Goal: Information Seeking & Learning: Learn about a topic

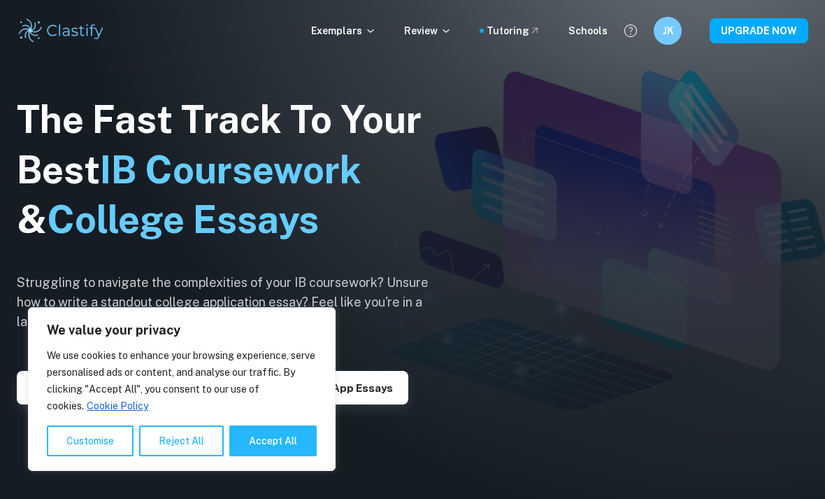
click at [266, 437] on button "Accept All" at bounding box center [272, 440] width 87 height 31
checkbox input "true"
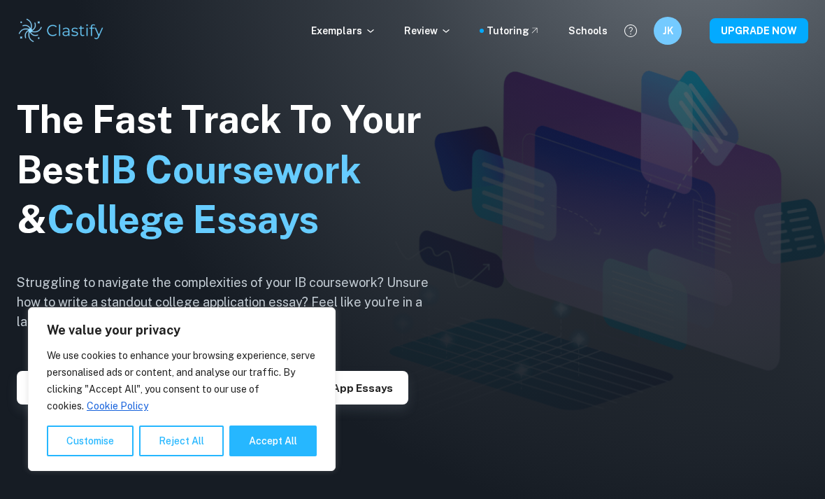
checkbox input "true"
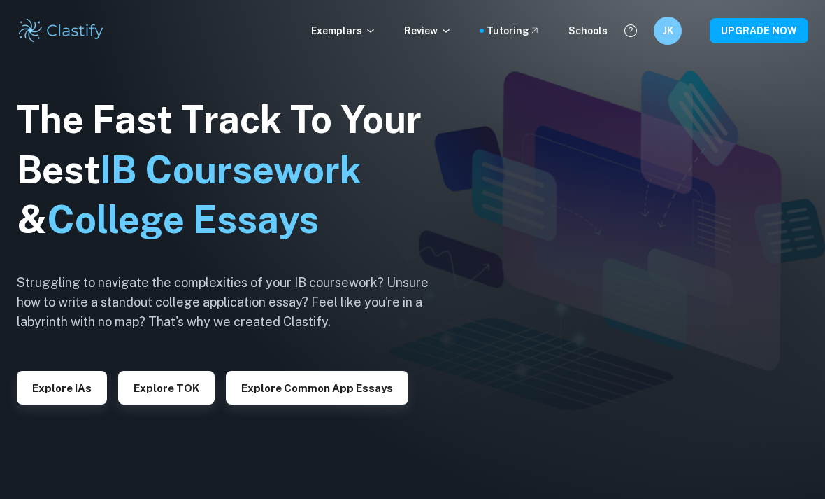
click at [369, 25] on p "Exemplars" at bounding box center [343, 30] width 65 height 15
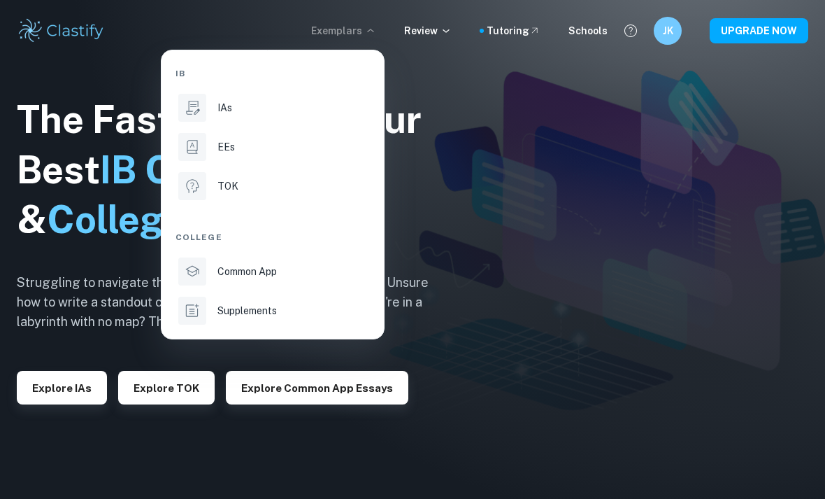
click at [210, 120] on li "IAs" at bounding box center [273, 108] width 194 height 34
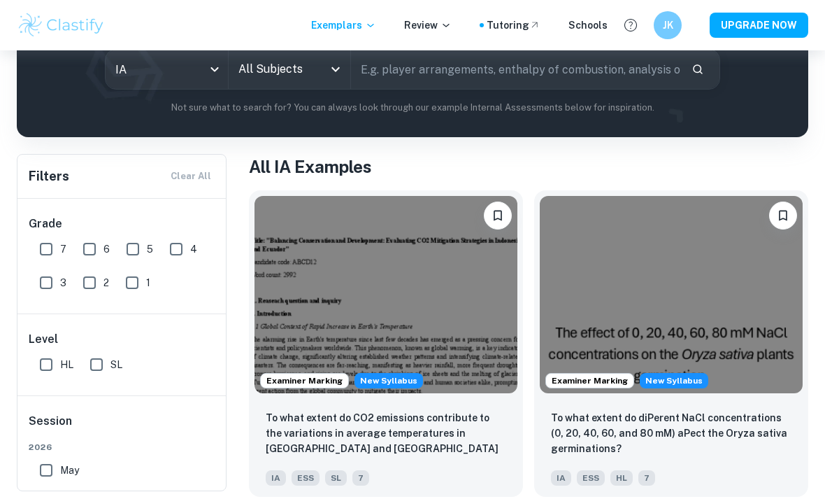
click at [48, 249] on input "7" at bounding box center [46, 249] width 28 height 28
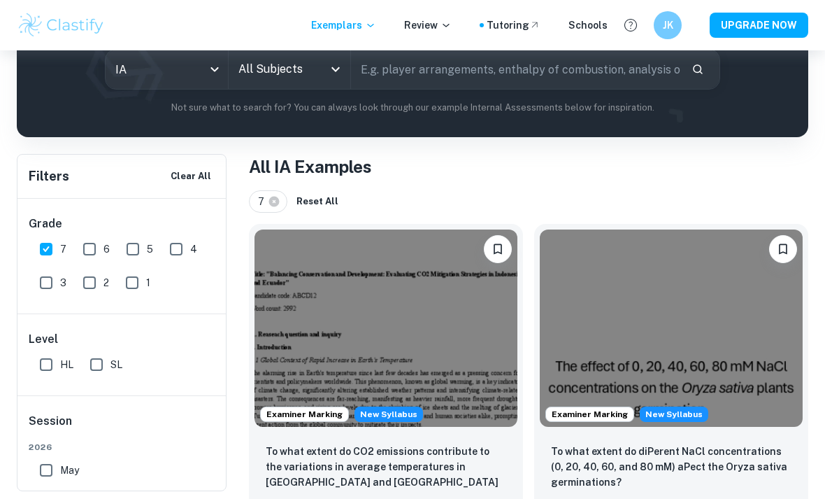
click at [48, 244] on input "7" at bounding box center [46, 249] width 28 height 28
checkbox input "false"
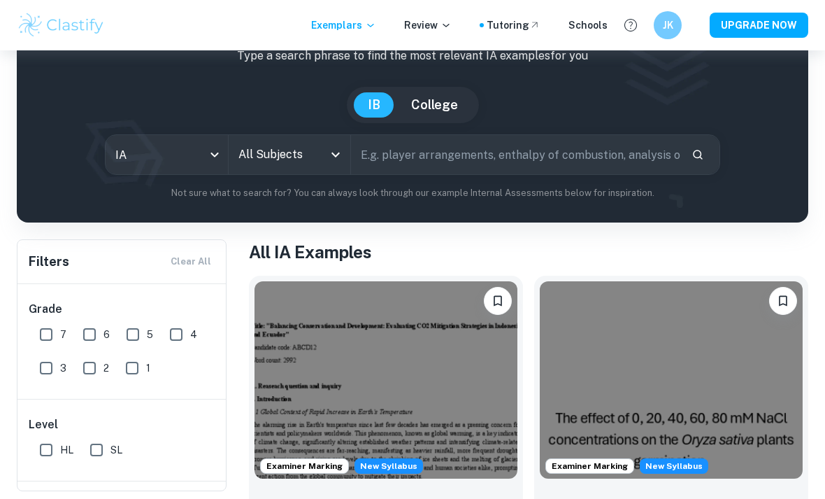
click at [554, 150] on input "text" at bounding box center [515, 154] width 329 height 39
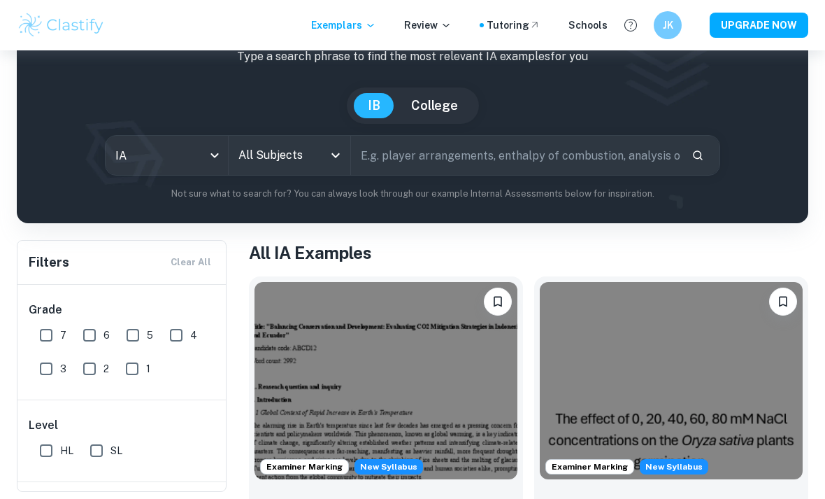
click at [322, 155] on input "All Subjects" at bounding box center [279, 155] width 89 height 27
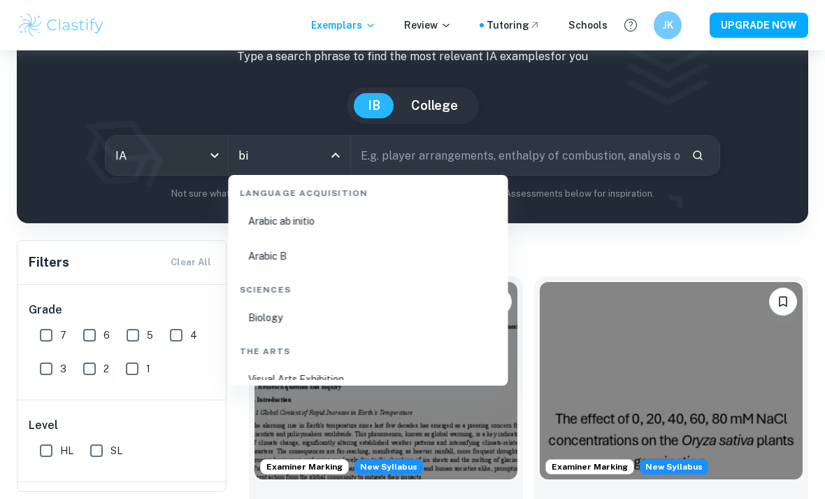
scroll to position [100, 0]
type input "bi"
click at [679, 165] on input "text" at bounding box center [515, 155] width 329 height 39
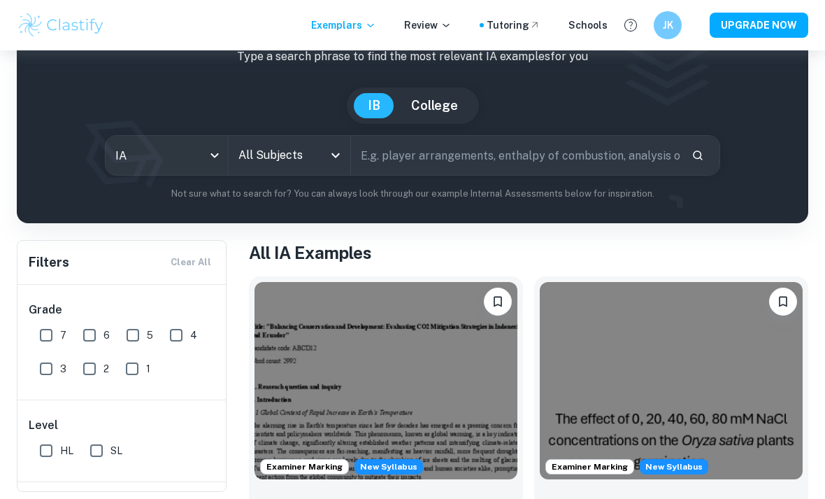
click at [322, 142] on input "All Subjects" at bounding box center [279, 155] width 89 height 27
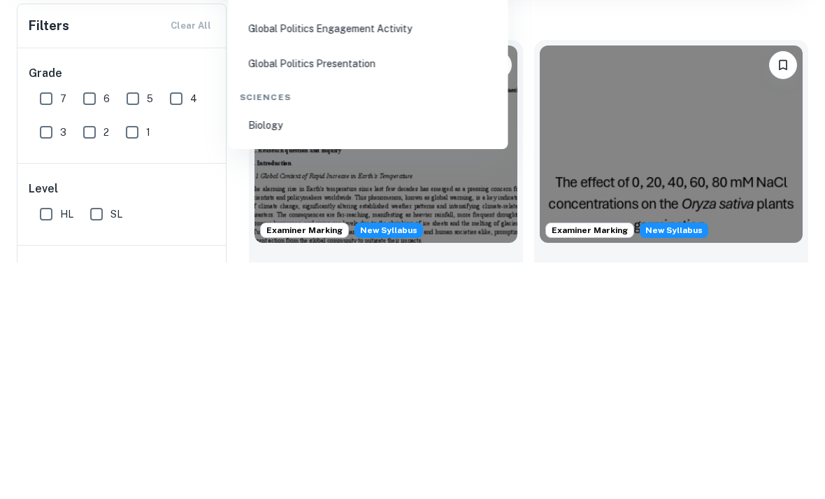
scroll to position [749, 0]
click at [306, 345] on li "Biology" at bounding box center [368, 361] width 269 height 32
type input "Biology"
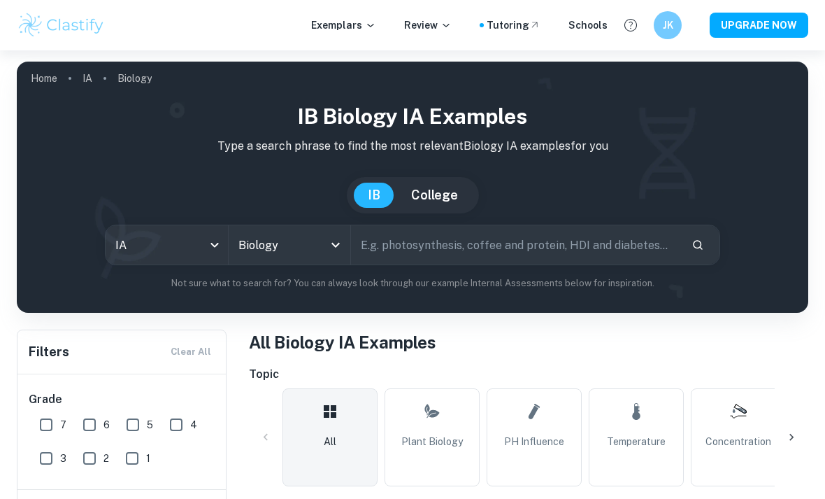
click at [525, 246] on input "text" at bounding box center [515, 244] width 329 height 39
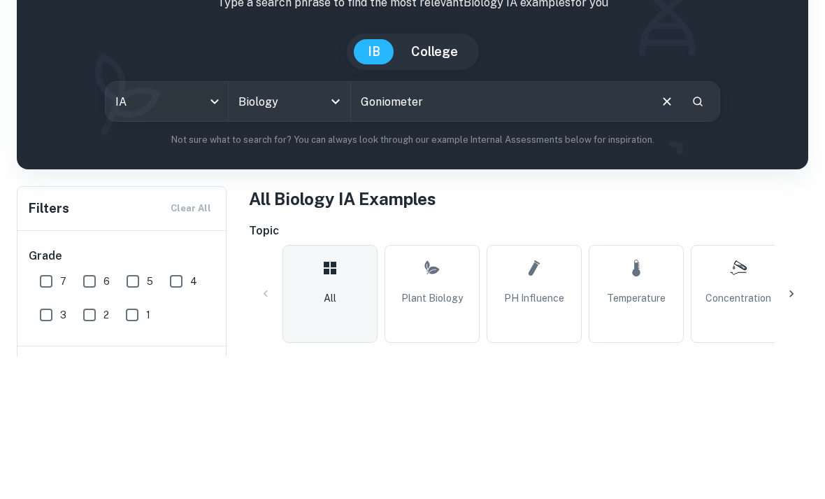
type input "Goniometer"
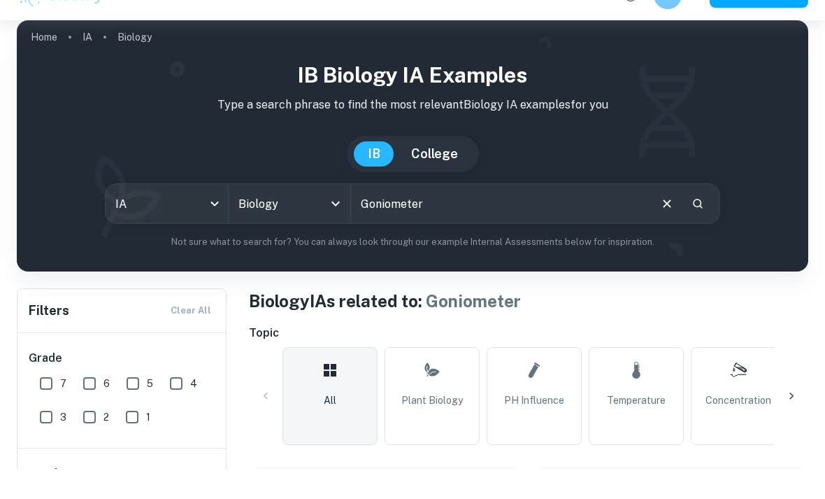
scroll to position [44, 0]
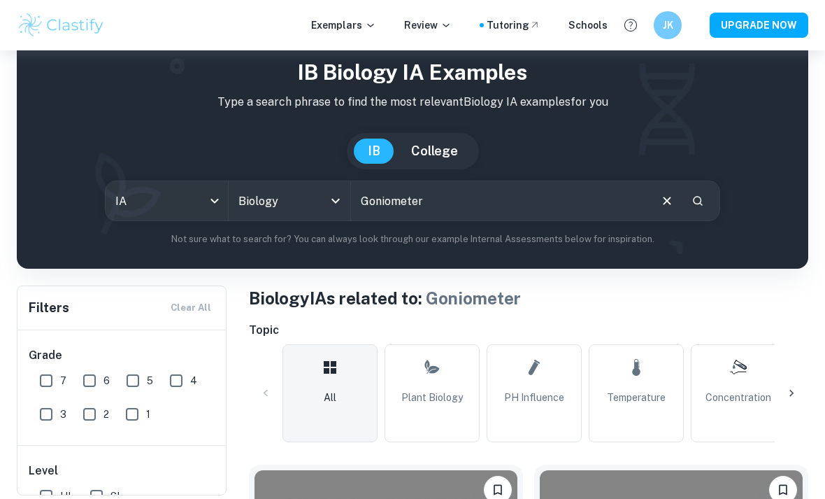
click at [580, 197] on input "Goniometer" at bounding box center [499, 200] width 297 height 39
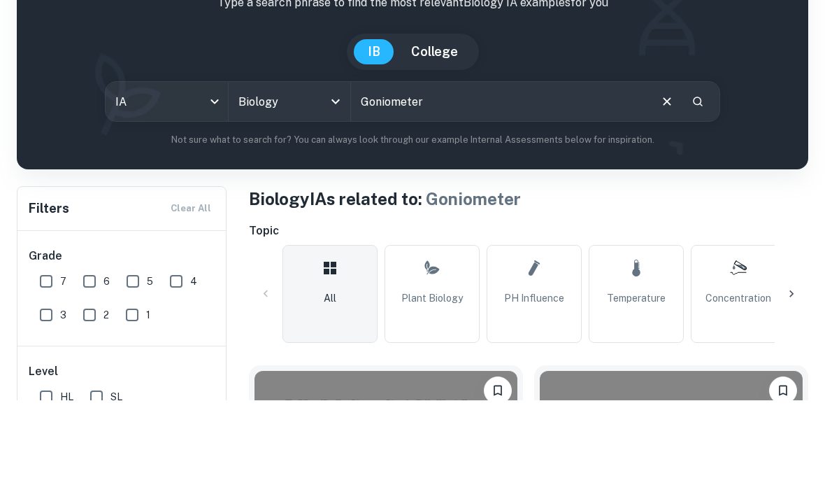
click at [669, 197] on icon "Clear" at bounding box center [667, 201] width 8 height 8
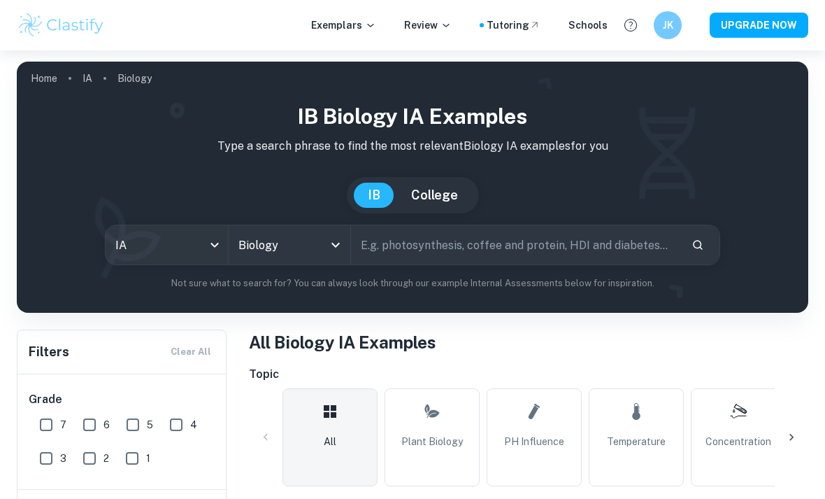
click at [520, 237] on input "text" at bounding box center [515, 244] width 329 height 39
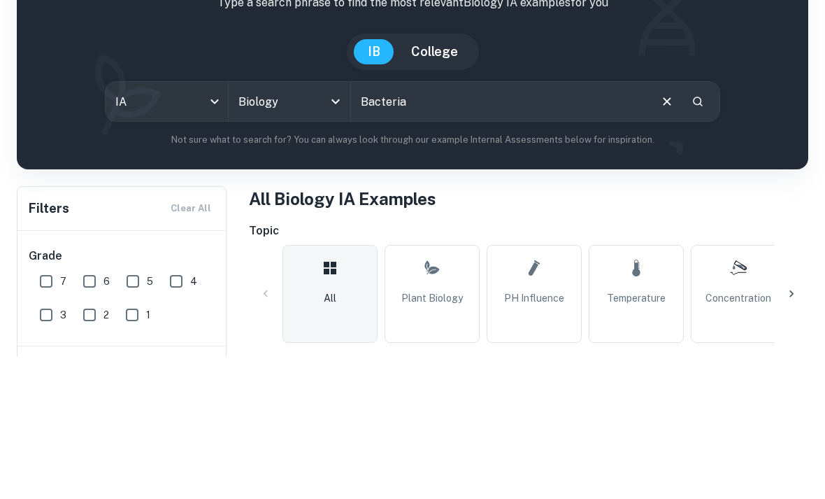
type input "Bacteria"
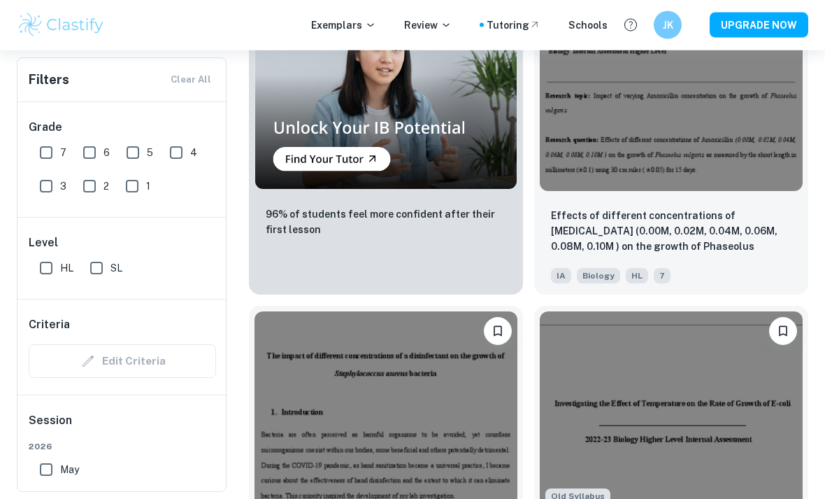
scroll to position [1473, 0]
click at [637, 246] on p "Effects of different concentrations of [MEDICAL_DATA] (0.00M, 0.02M, 0.04M, 0.0…" at bounding box center [671, 232] width 241 height 48
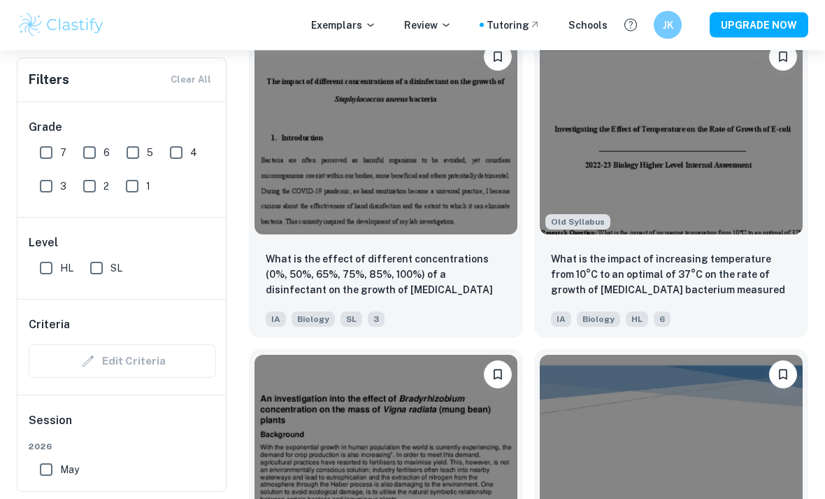
scroll to position [1718, 0]
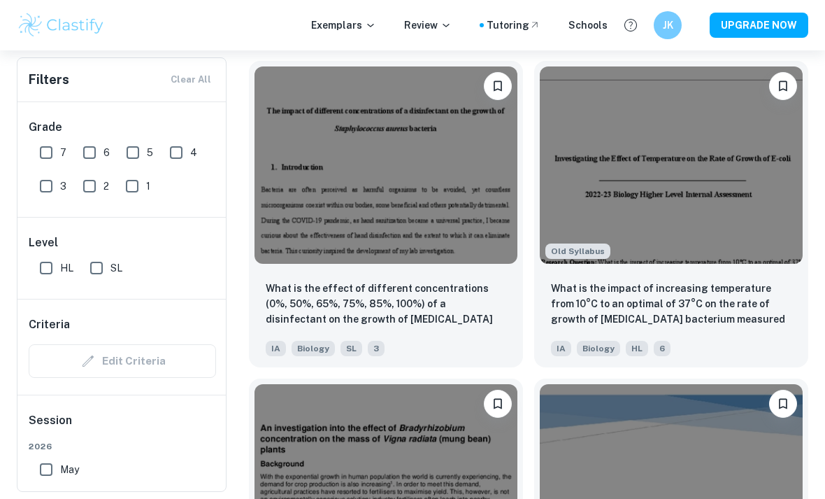
click at [753, 313] on p "What is the impact of increasing temperature from 10°C to an optimal of 37°C on…" at bounding box center [671, 304] width 241 height 48
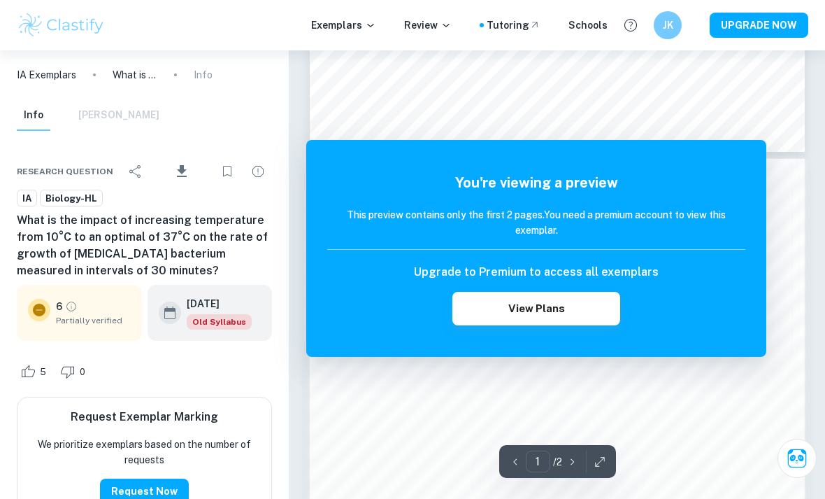
scroll to position [562, 0]
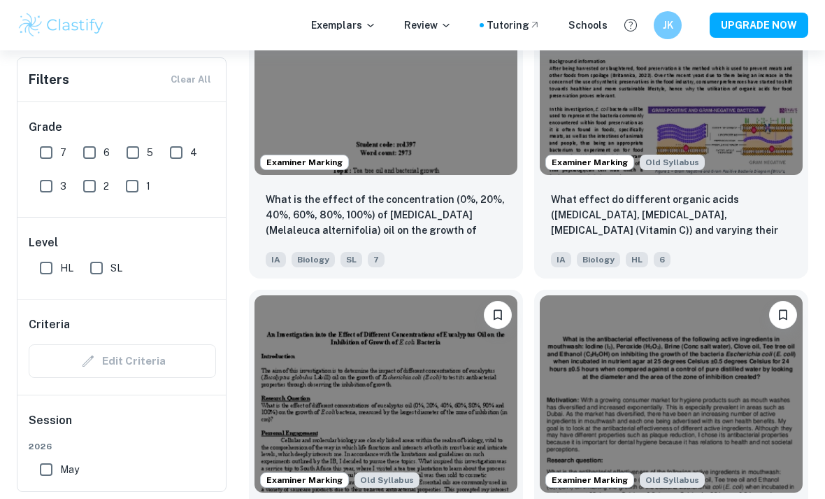
scroll to position [2774, 0]
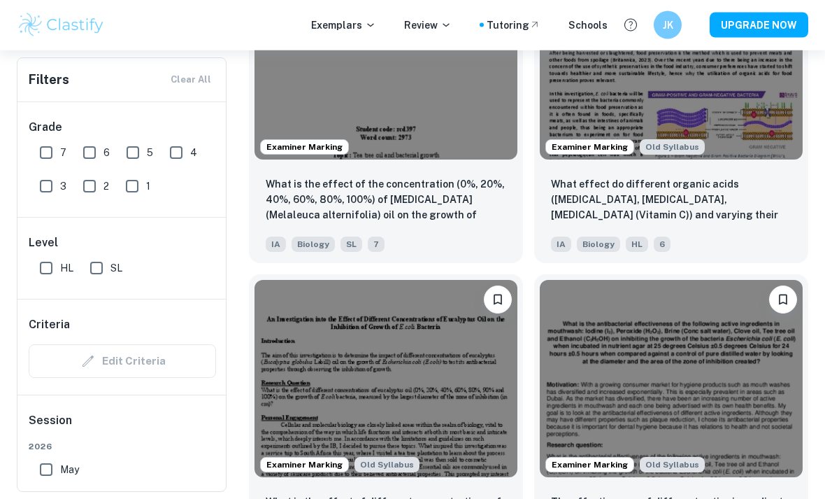
click at [473, 203] on p "What is the effect of the concentration (0%, 20%, 40%, 60%, 80%, 100%) of [MEDI…" at bounding box center [386, 201] width 241 height 48
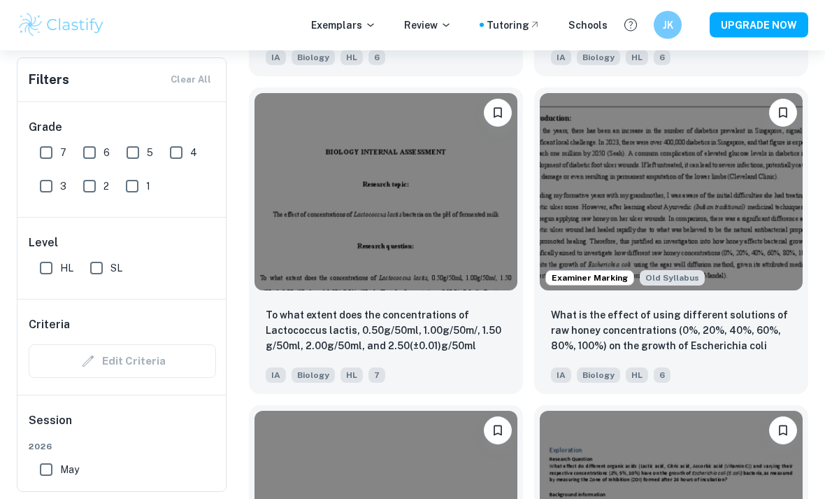
scroll to position [2327, 0]
click at [393, 288] on img at bounding box center [386, 190] width 263 height 197
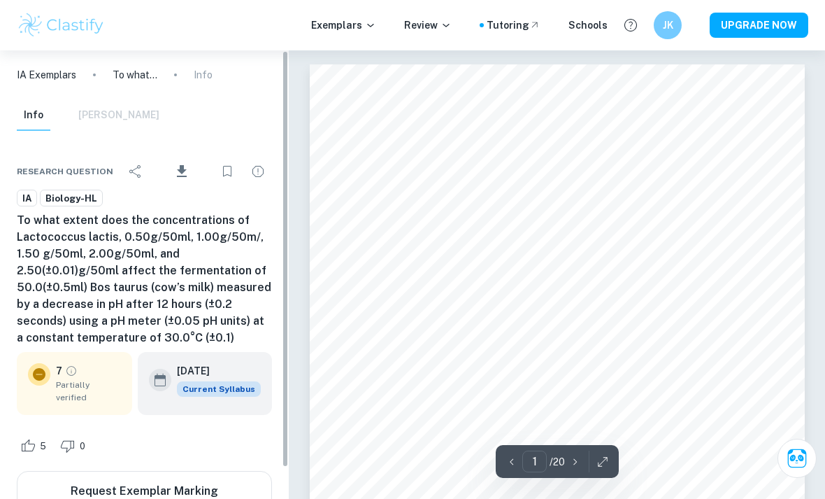
click at [69, 377] on icon "Grade partially verified" at bounding box center [71, 370] width 13 height 13
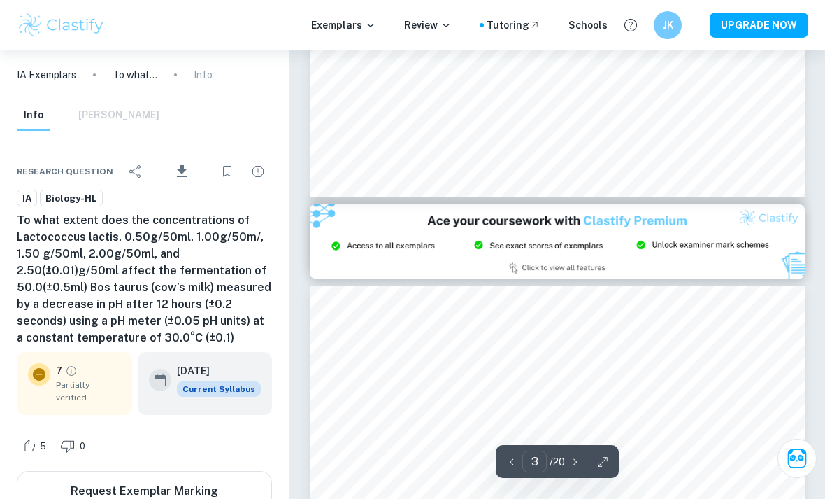
scroll to position [1397, 0]
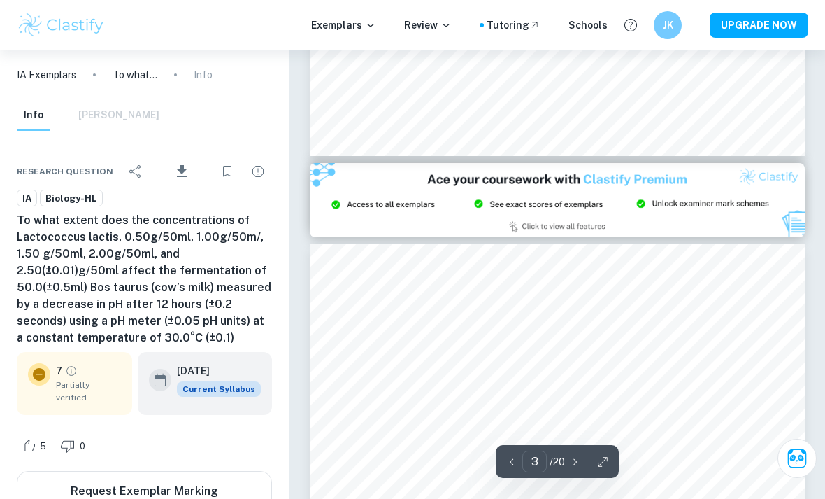
type input "2"
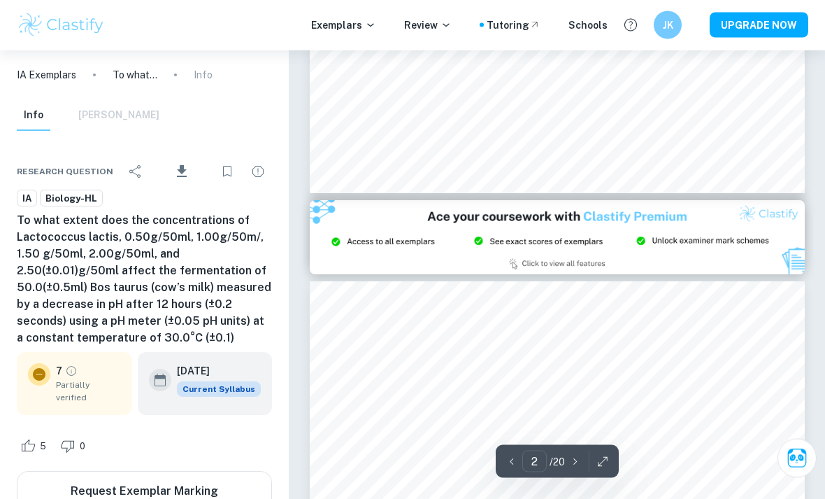
scroll to position [1232, 0]
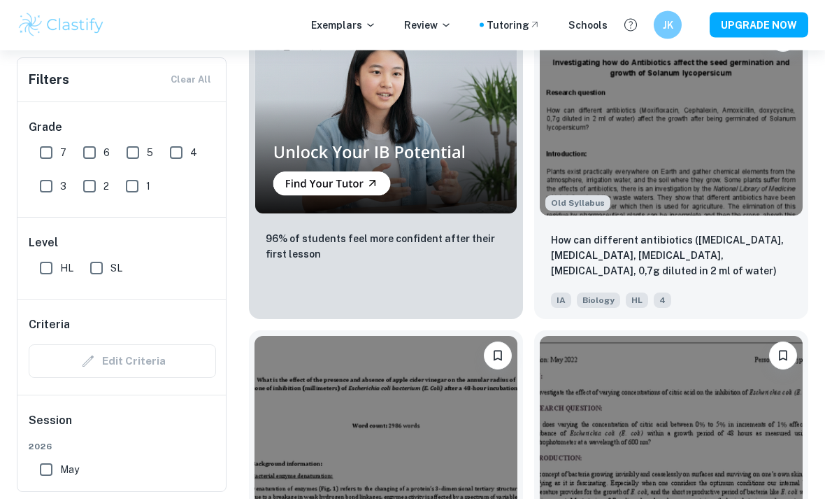
scroll to position [3994, 0]
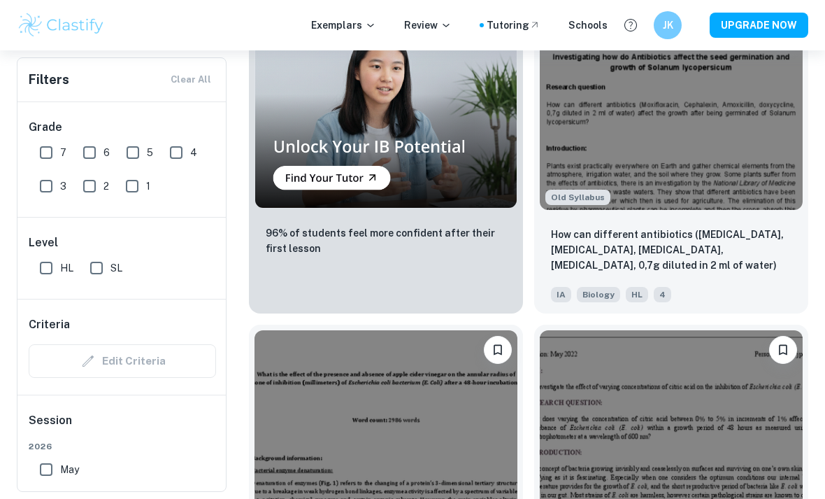
click at [718, 248] on p "How can different antibiotics ([MEDICAL_DATA], [MEDICAL_DATA], [MEDICAL_DATA], …" at bounding box center [671, 251] width 241 height 48
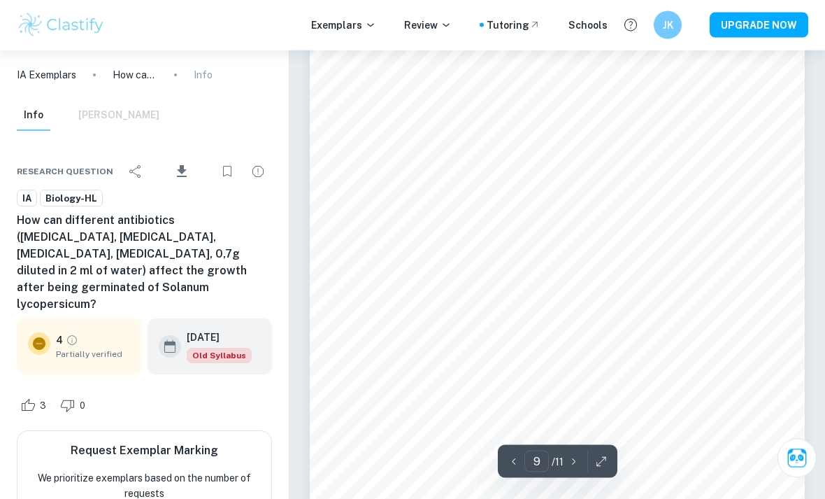
scroll to position [6114, 0]
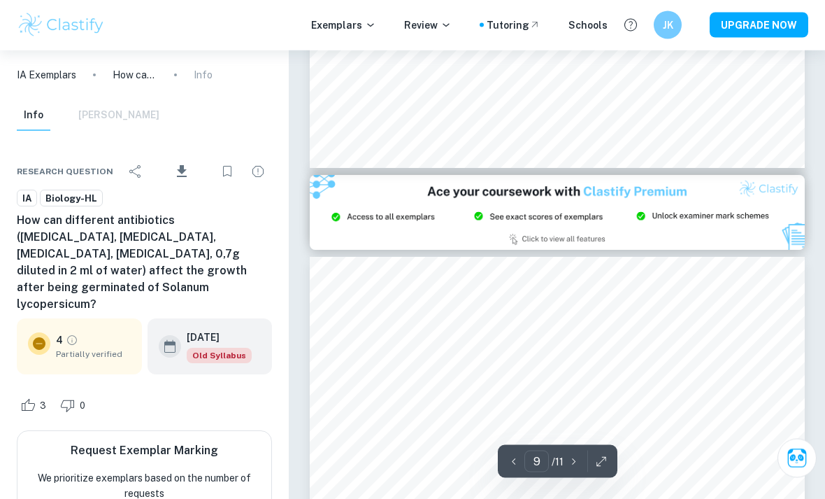
type input "8"
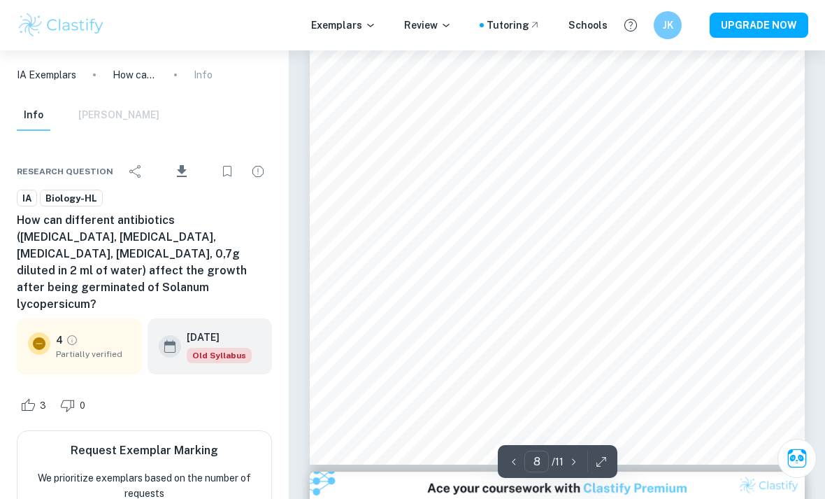
scroll to position [5396, 0]
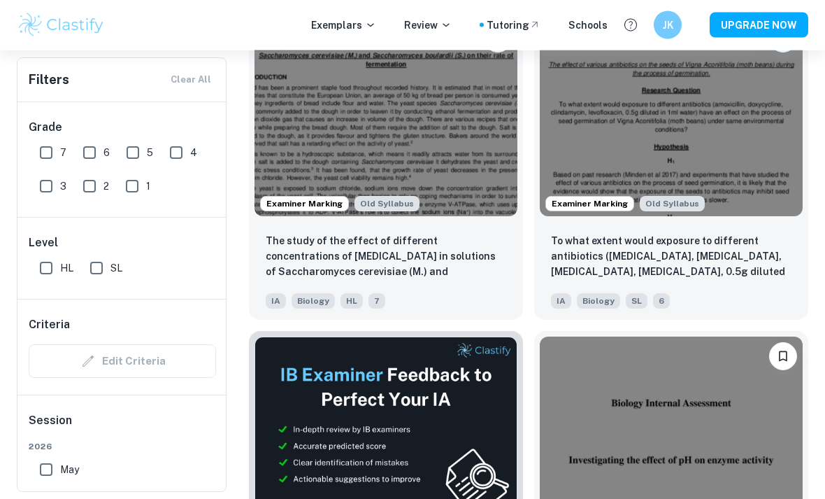
scroll to position [5576, 0]
click at [299, 269] on p "The study of the effect of different concentrations of [MEDICAL_DATA] in soluti…" at bounding box center [386, 257] width 241 height 48
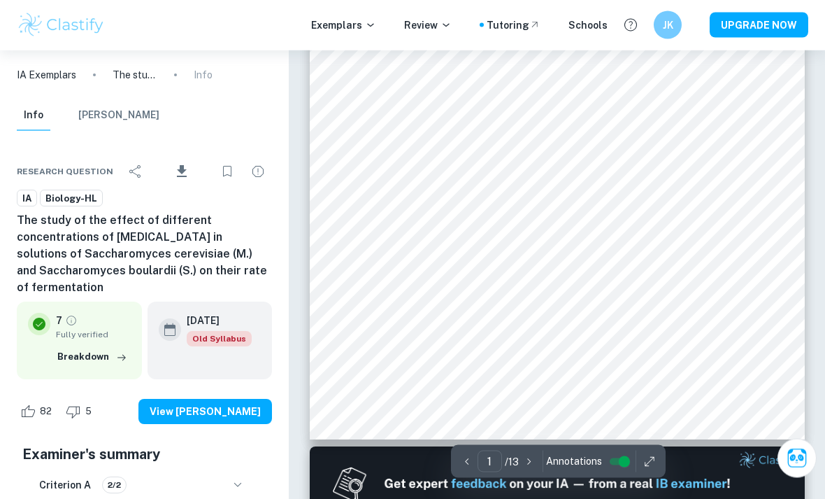
scroll to position [322, 0]
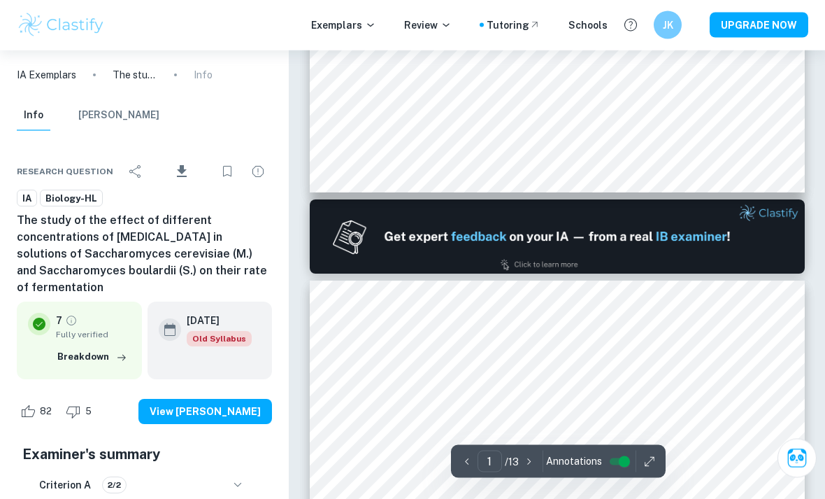
type input "2"
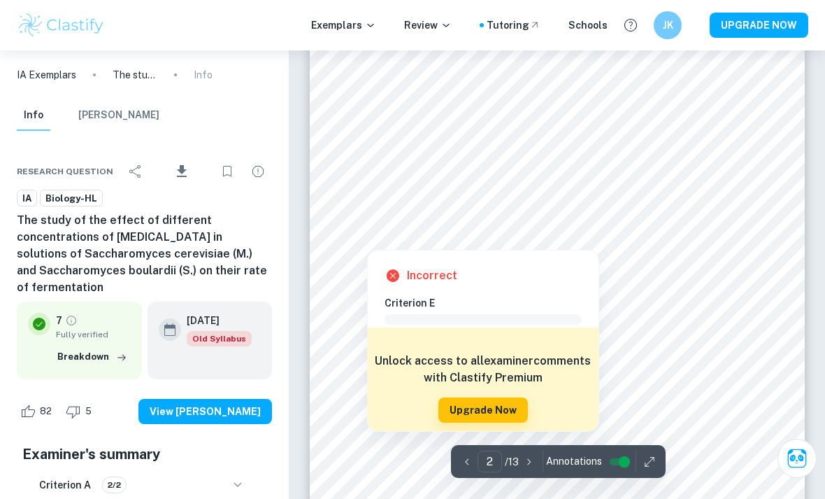
scroll to position [979, 0]
click at [377, 164] on div at bounding box center [424, 161] width 162 height 13
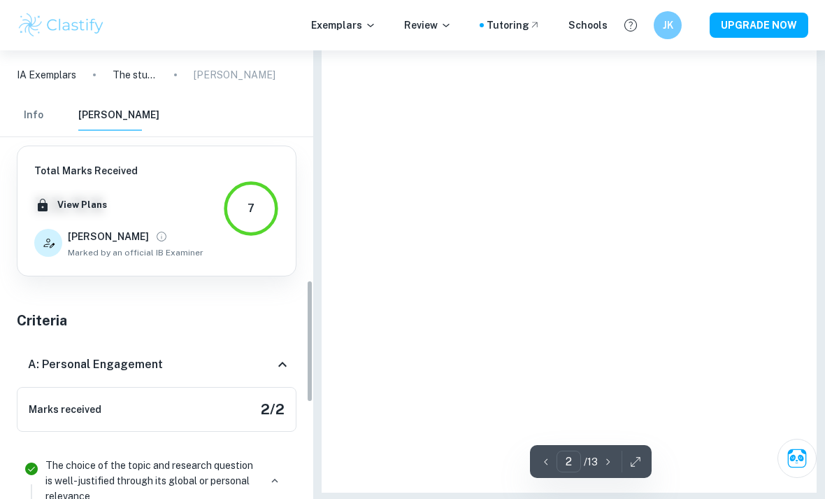
scroll to position [923, 0]
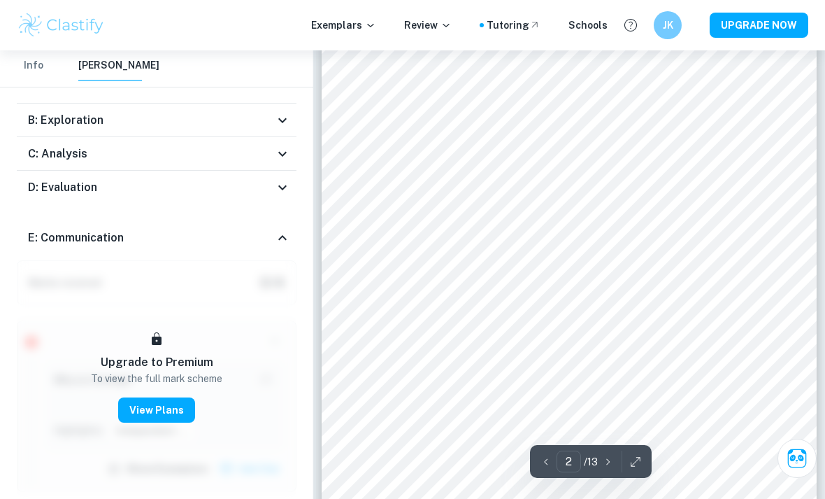
click at [47, 112] on h6 "B: Exploration" at bounding box center [66, 120] width 76 height 17
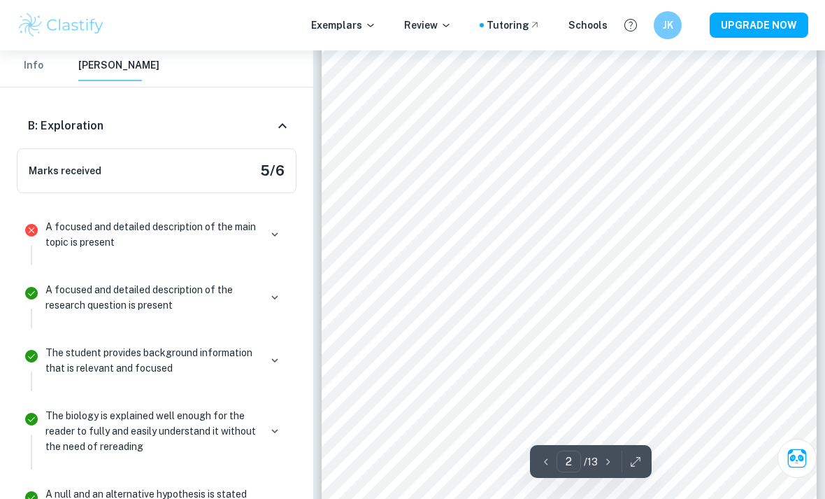
click at [273, 225] on button "button" at bounding box center [275, 235] width 20 height 20
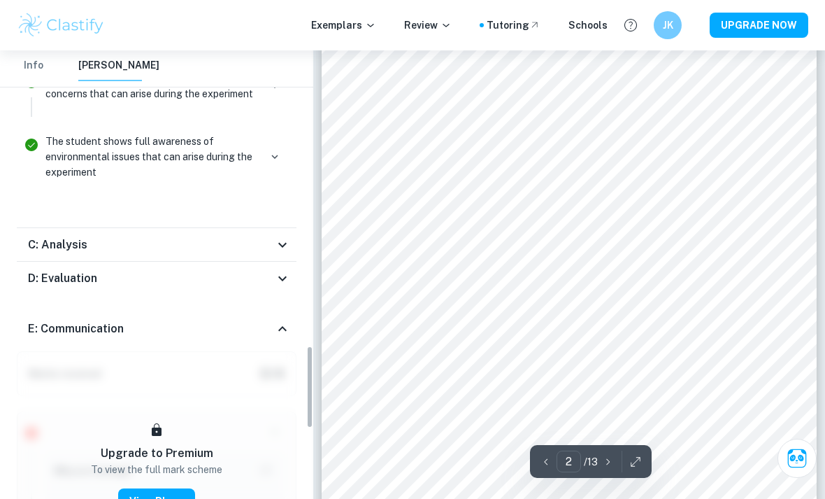
scroll to position [1823, 0]
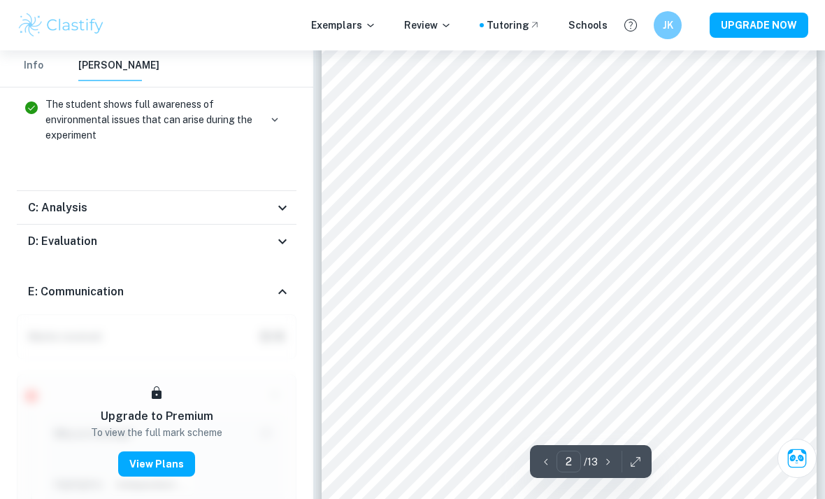
click at [115, 199] on div "C: Analysis" at bounding box center [151, 207] width 246 height 17
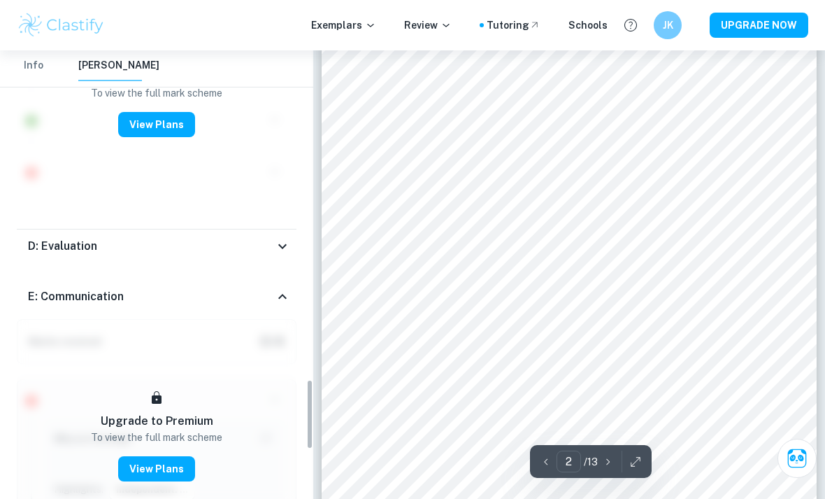
scroll to position [2412, 0]
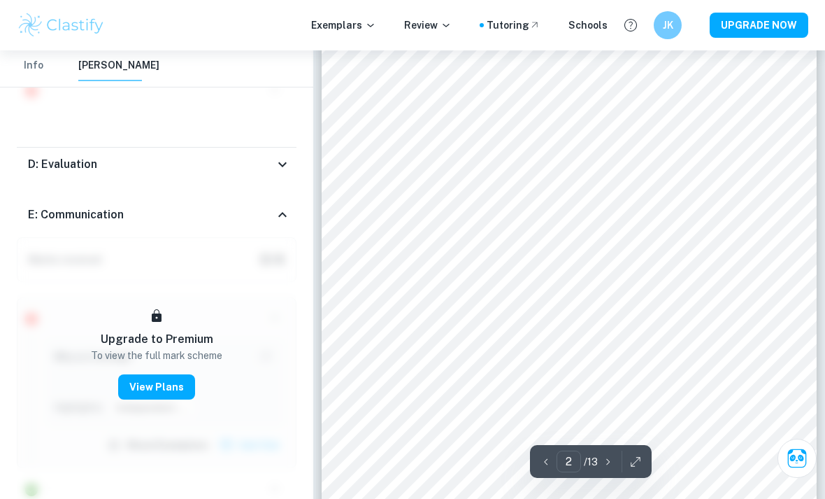
click at [71, 156] on h6 "D: Evaluation" at bounding box center [62, 164] width 69 height 17
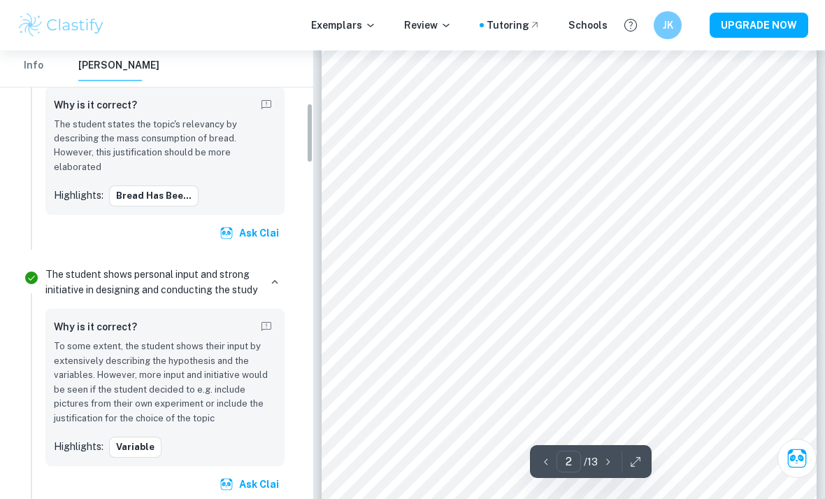
scroll to position [448, 0]
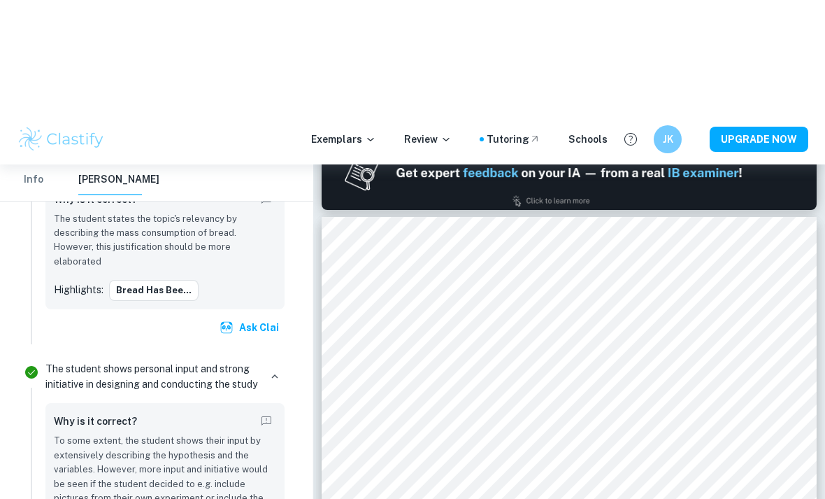
type input "1"
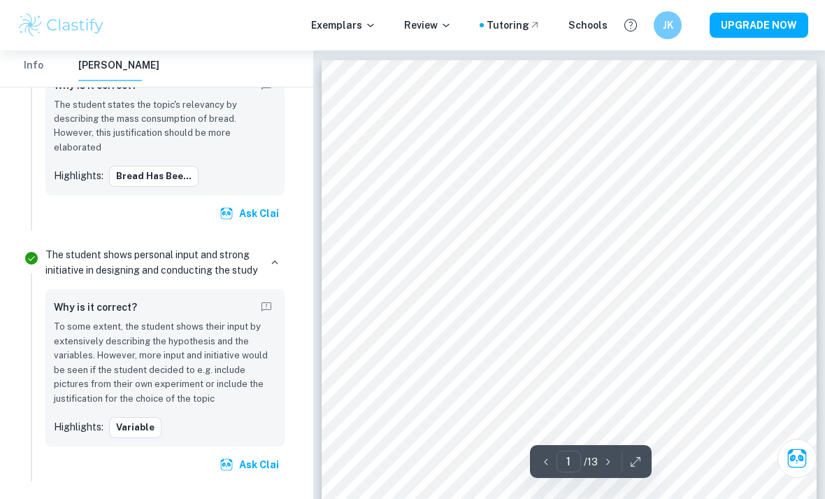
scroll to position [0, 0]
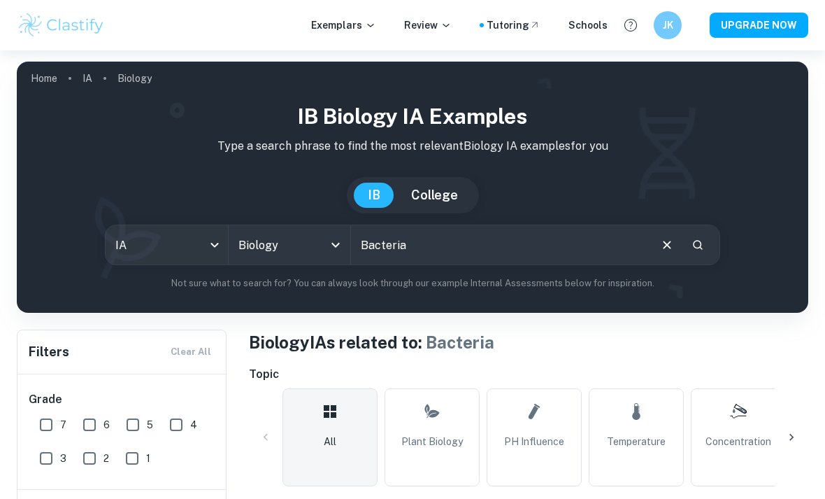
click at [384, 254] on input "Bacteria" at bounding box center [499, 244] width 297 height 39
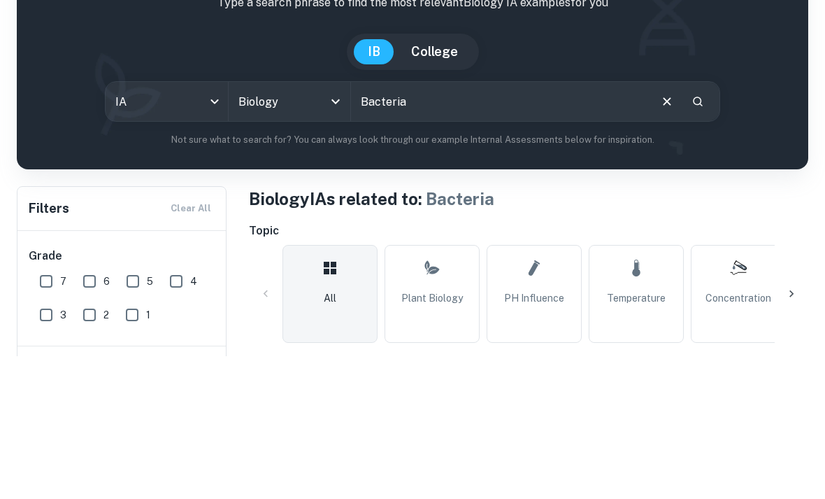
click at [663, 237] on icon "Clear" at bounding box center [667, 244] width 15 height 15
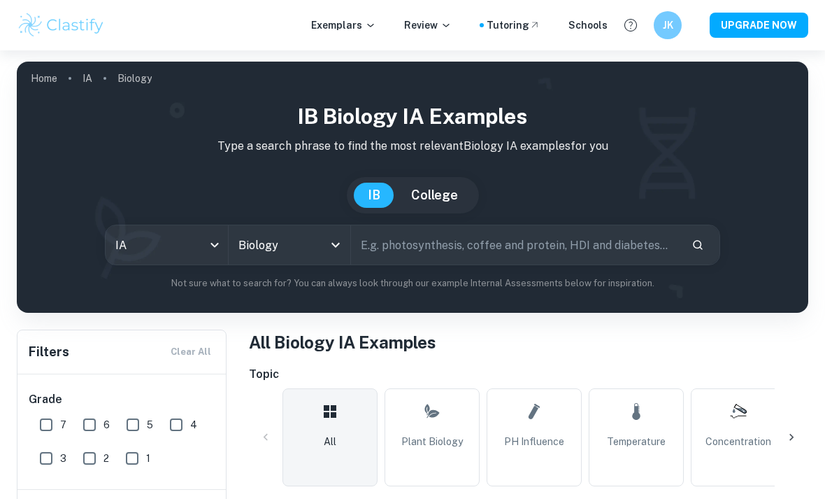
click at [633, 241] on input "text" at bounding box center [515, 244] width 329 height 39
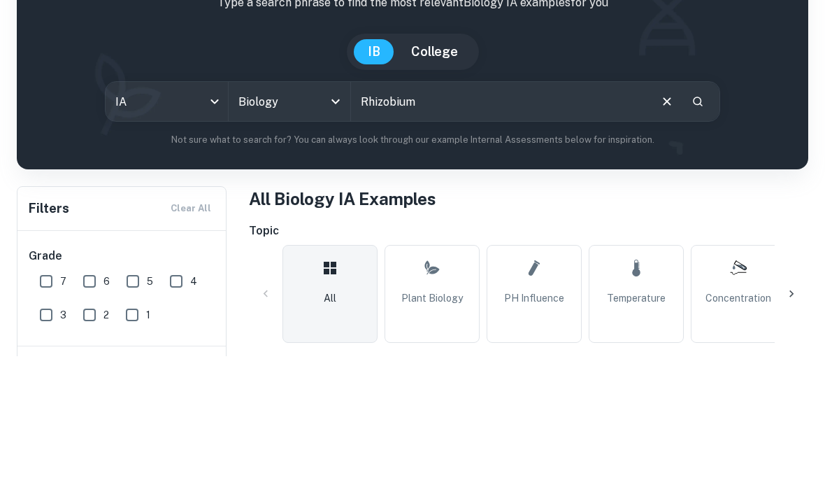
type input "Rhizobium"
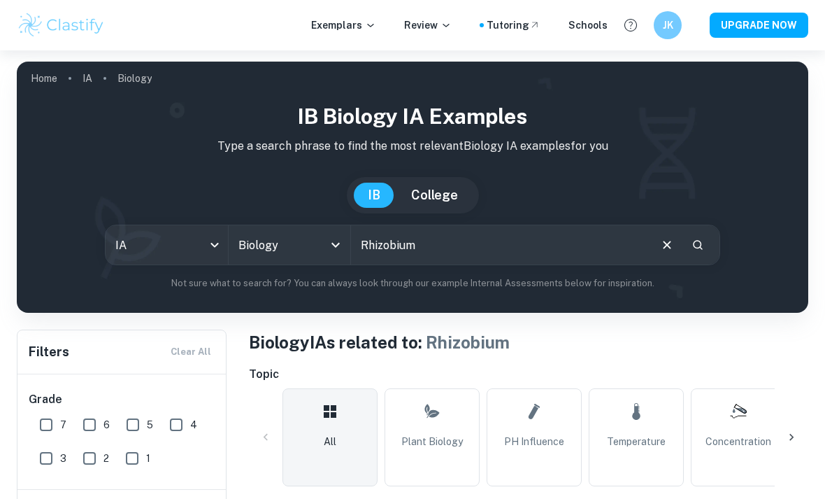
click at [386, 252] on input "Rhizobium" at bounding box center [499, 244] width 297 height 39
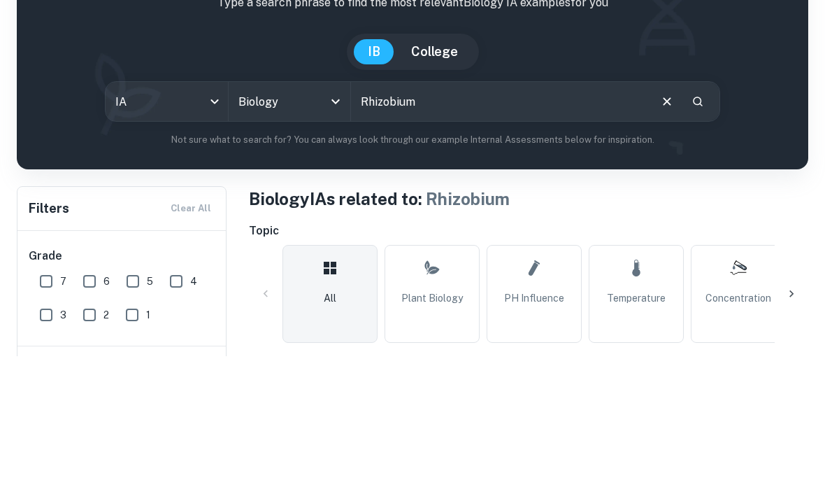
click at [667, 241] on icon "Clear" at bounding box center [667, 245] width 8 height 8
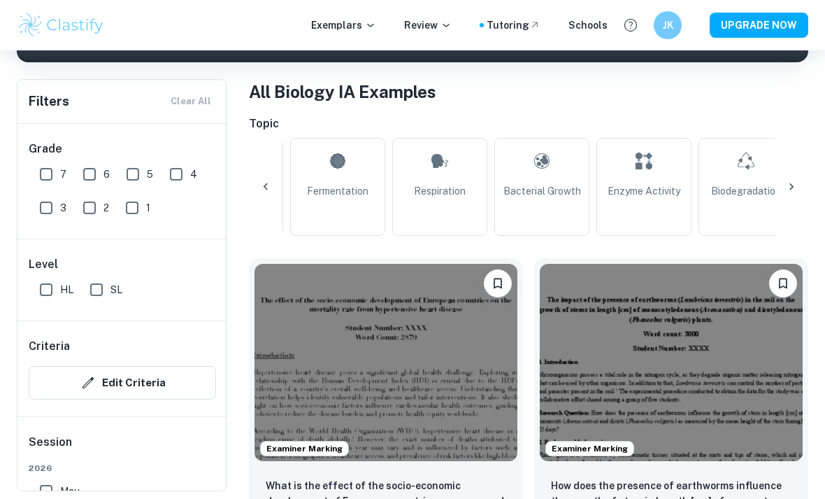
scroll to position [0, 532]
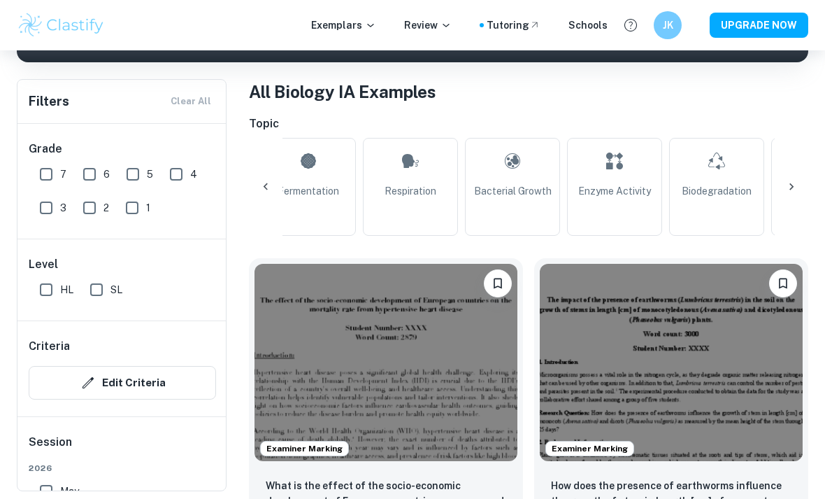
click at [518, 211] on link "Bacterial Growth" at bounding box center [512, 187] width 95 height 98
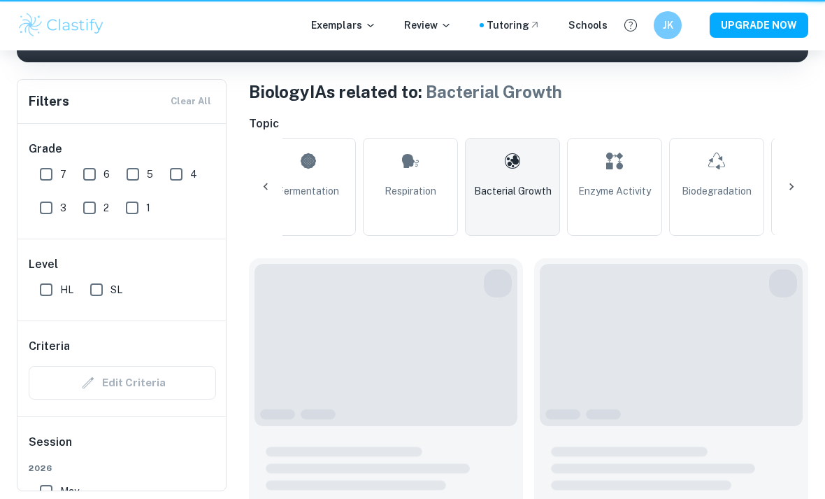
type input "Bacterial Growth"
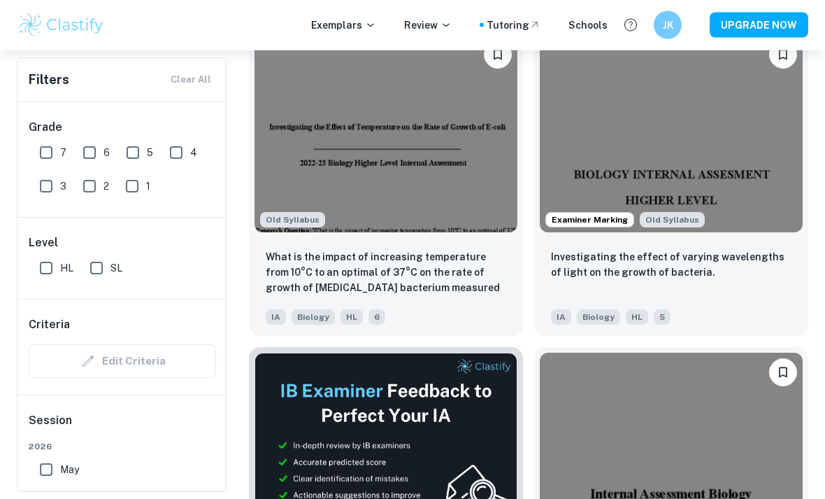
scroll to position [479, 0]
click at [337, 278] on p "What is the impact of increasing temperature from 10°C to an optimal of 37°C on…" at bounding box center [386, 273] width 241 height 48
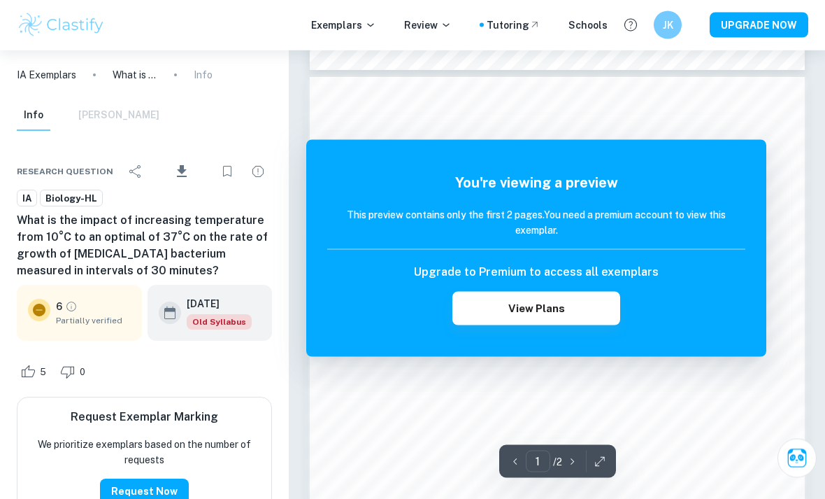
scroll to position [646, 0]
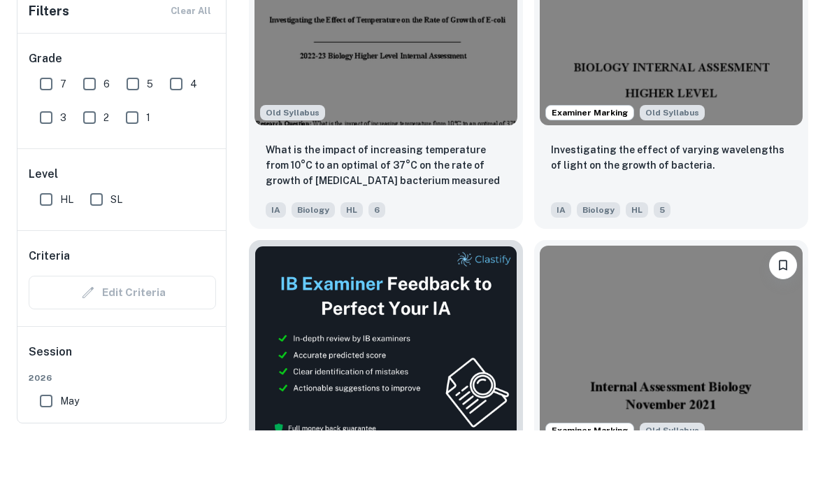
scroll to position [832, 0]
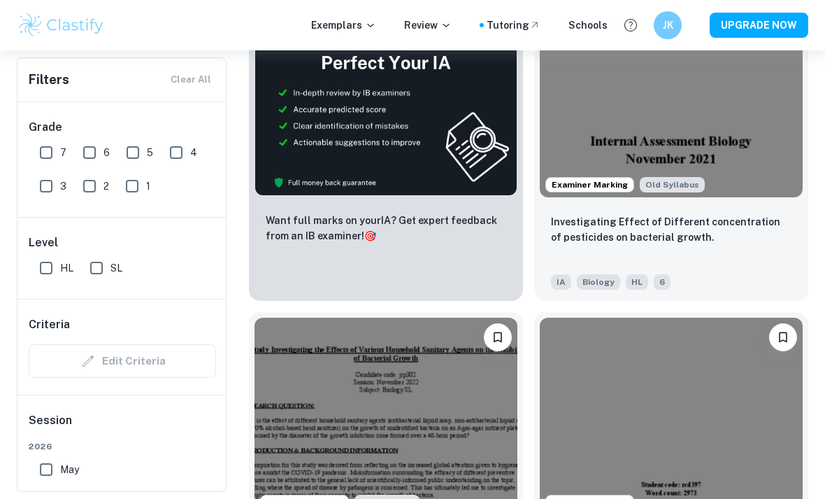
click at [589, 233] on p "Investigating Effect of Different concentration of pesticides on bacterial grow…" at bounding box center [671, 229] width 241 height 31
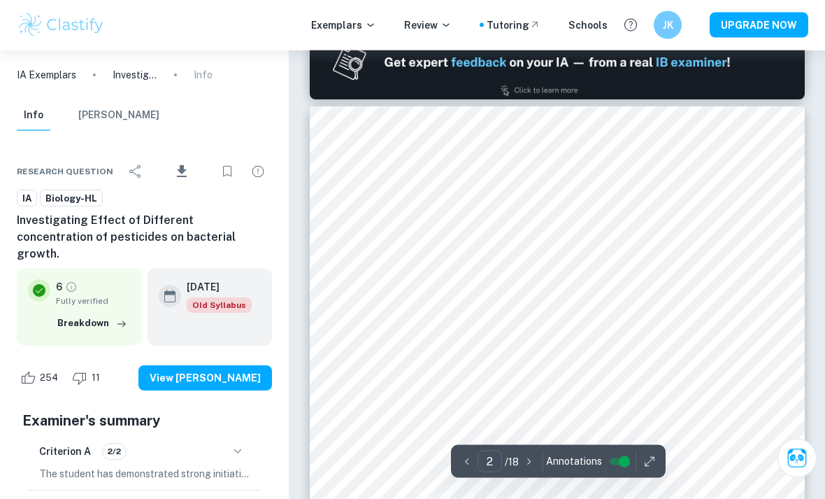
scroll to position [685, 0]
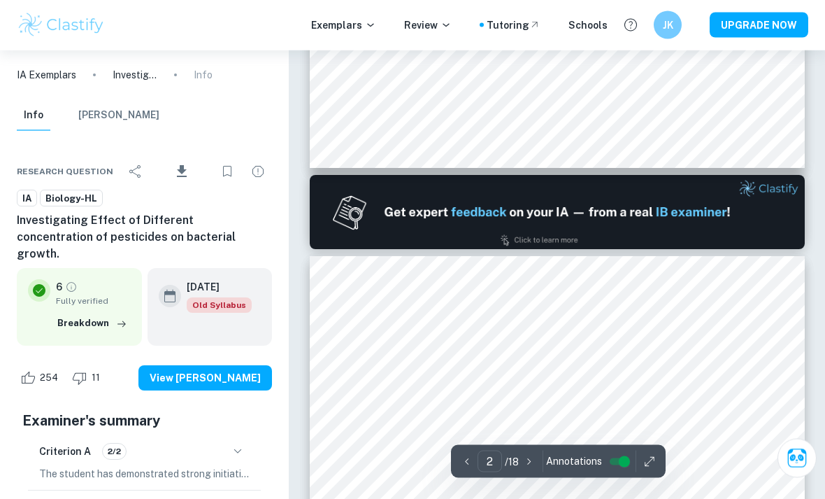
type input "1"
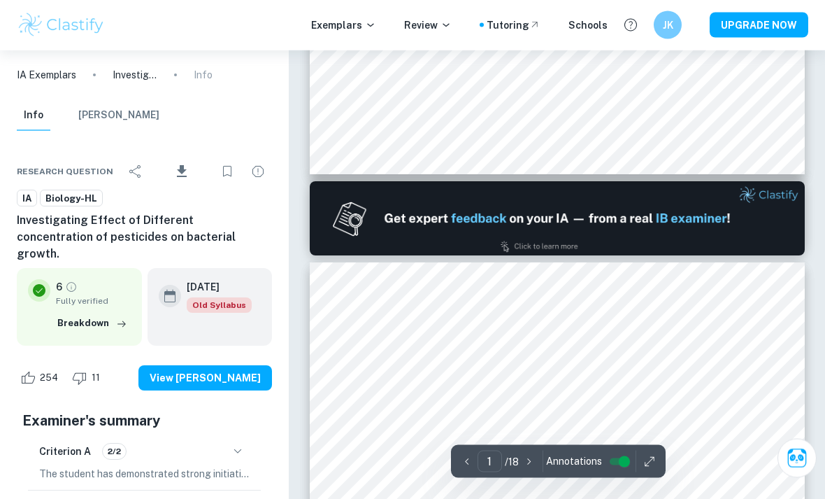
scroll to position [503, 0]
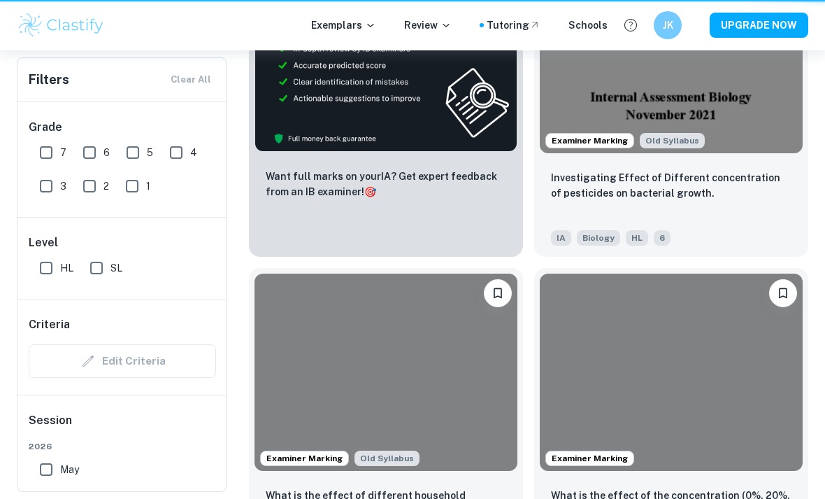
scroll to position [0, 250]
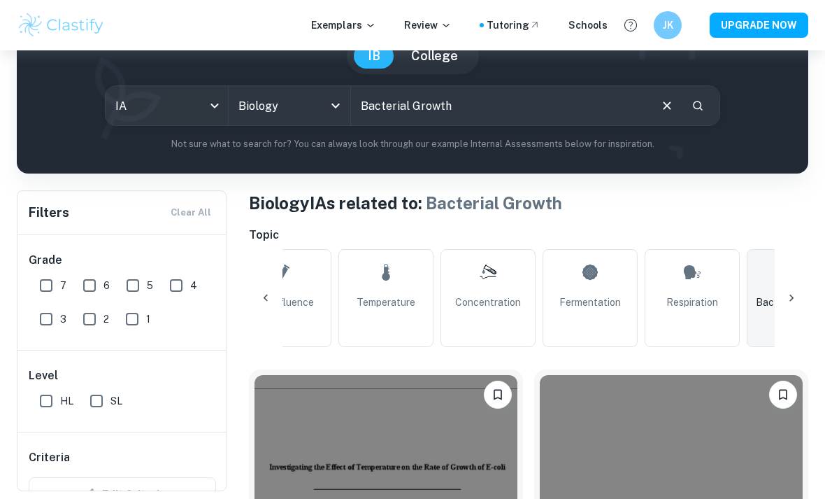
click at [601, 106] on input "Bacterial Growth" at bounding box center [499, 105] width 297 height 39
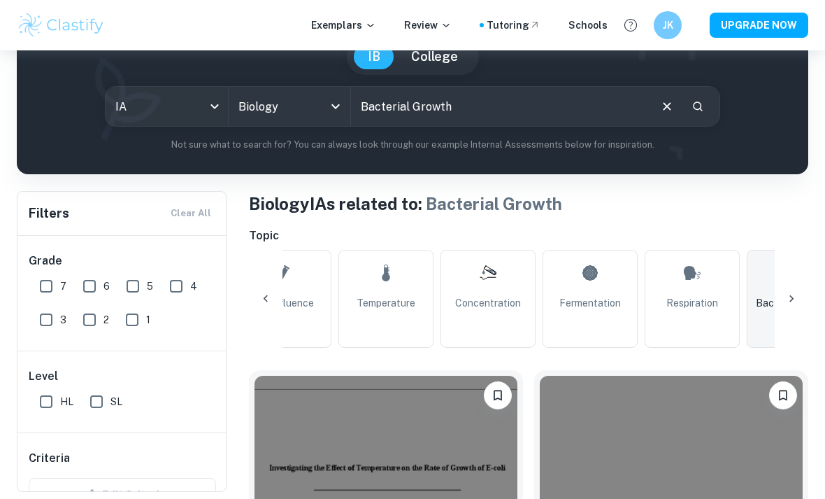
click at [657, 101] on button "Clear" at bounding box center [667, 106] width 27 height 27
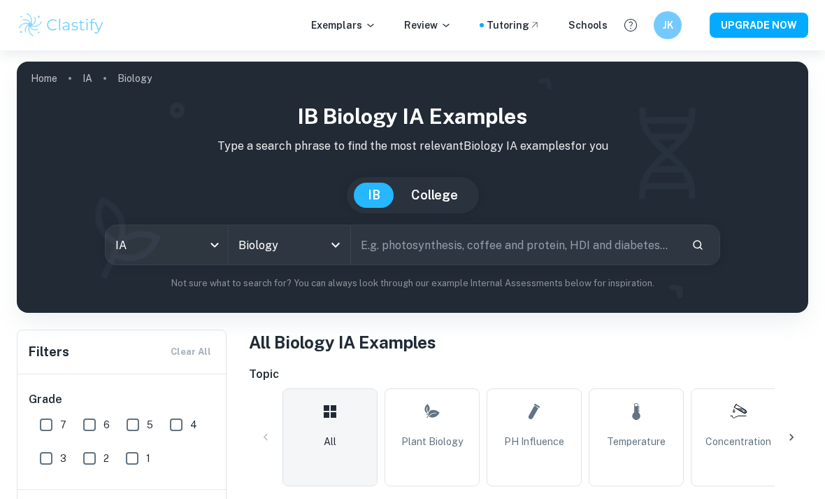
click at [641, 242] on input "text" at bounding box center [515, 244] width 329 height 39
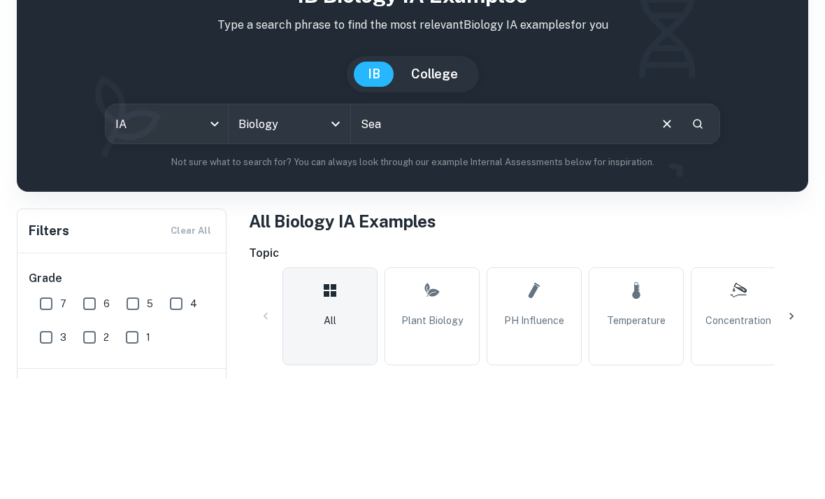
type input "Sea"
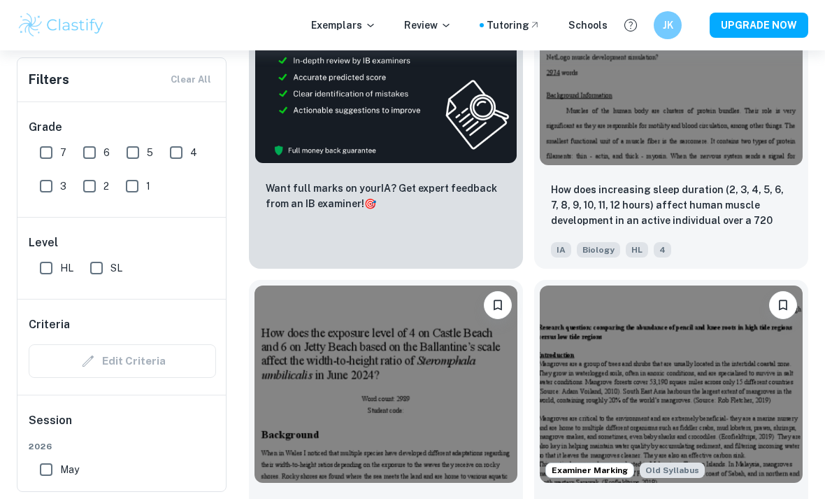
scroll to position [867, 0]
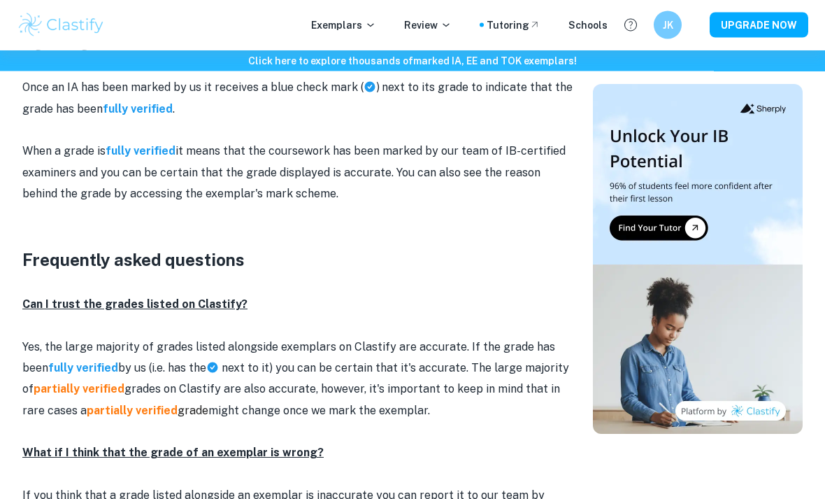
scroll to position [1593, 0]
